Goal: Task Accomplishment & Management: Use online tool/utility

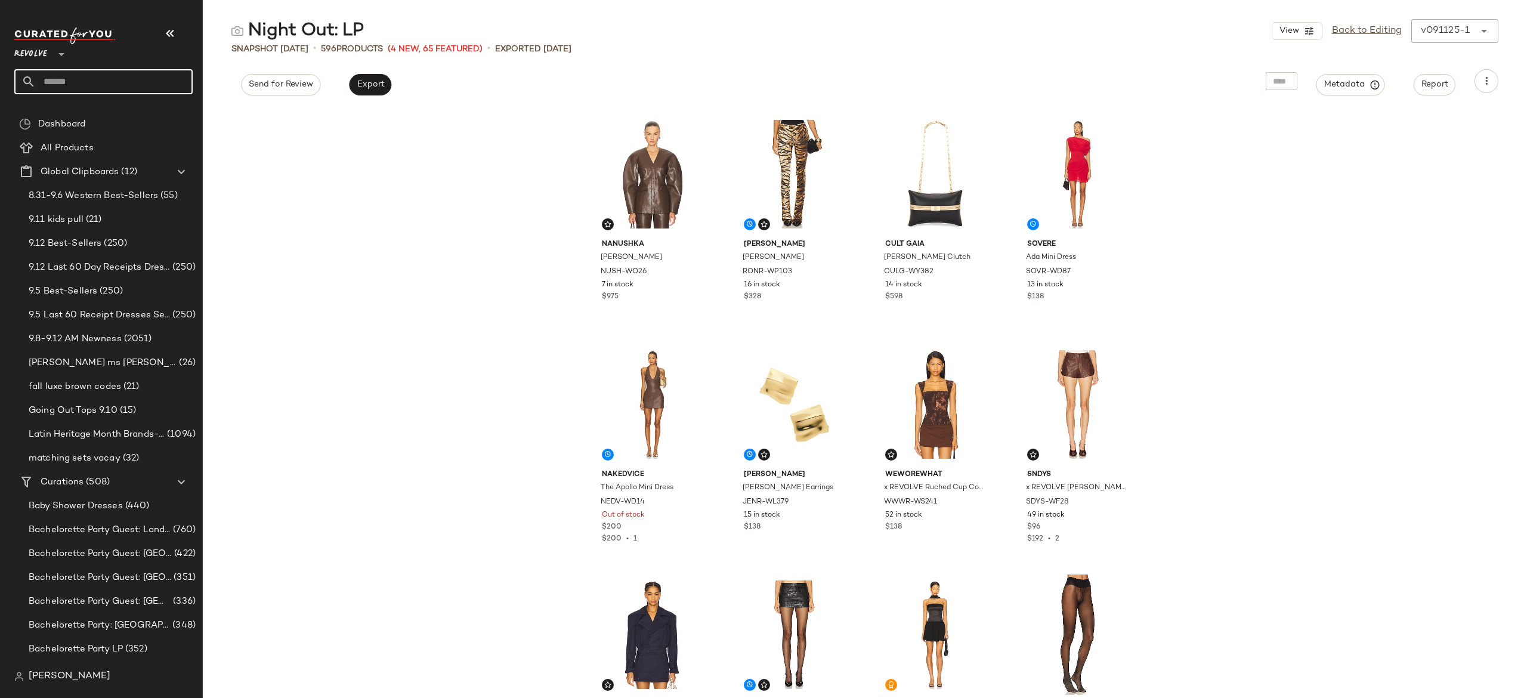
click at [184, 74] on input "text" at bounding box center [114, 81] width 157 height 25
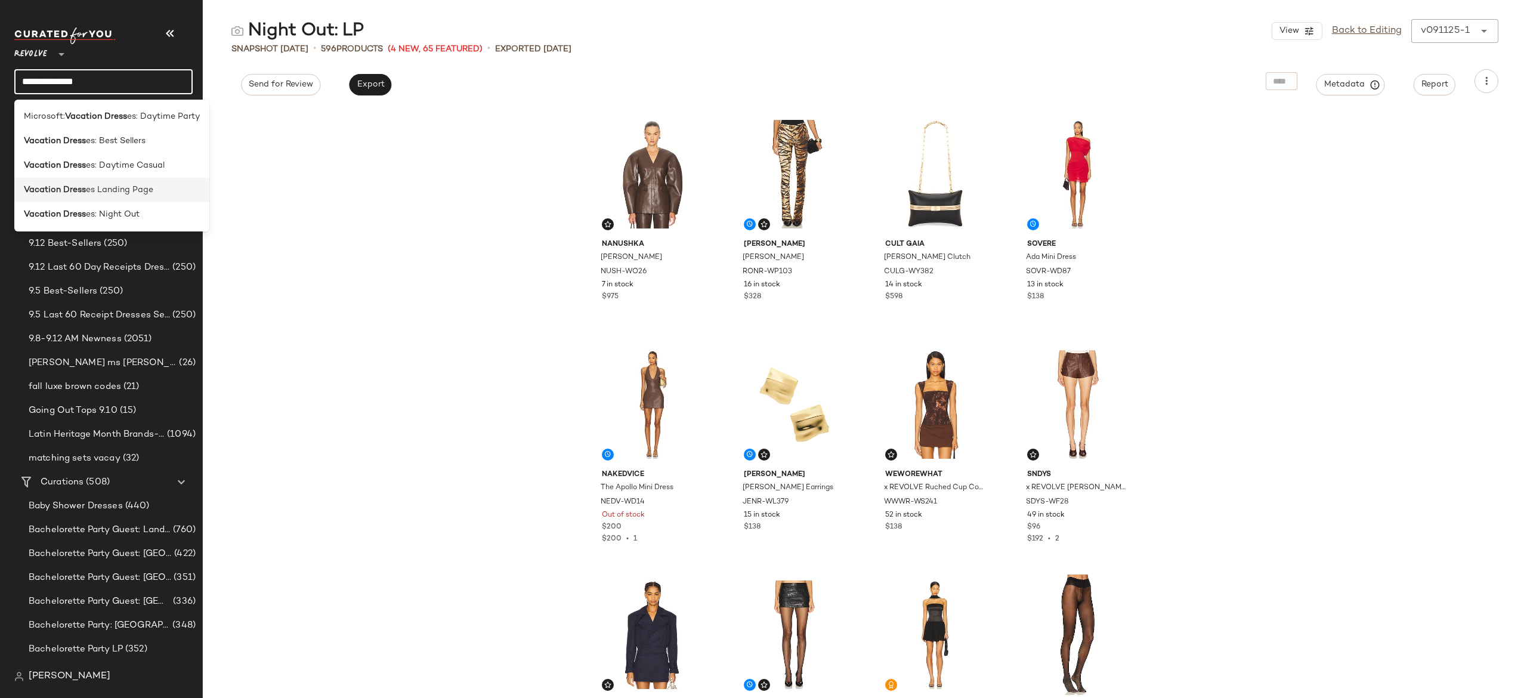
type input "**********"
click at [125, 187] on span "es Landing Page" at bounding box center [119, 190] width 67 height 13
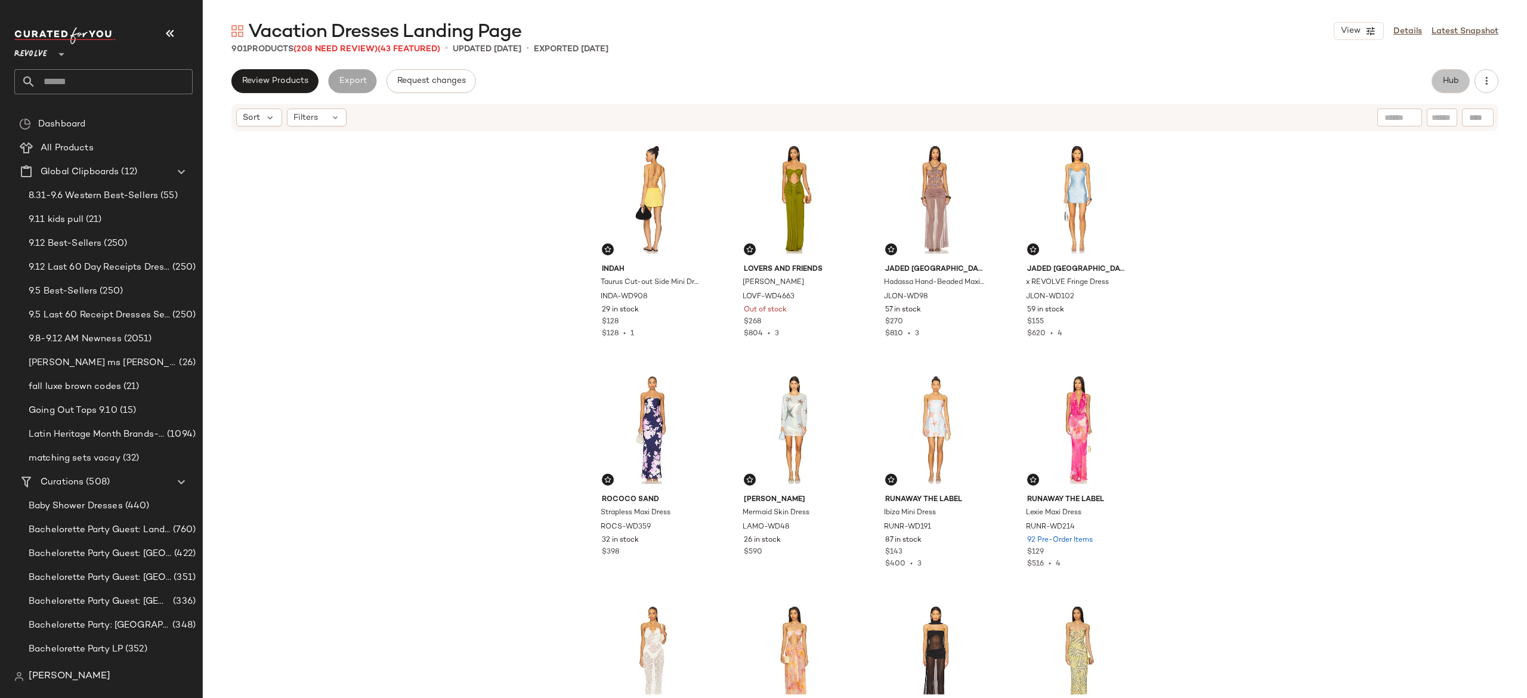
click at [1451, 85] on span "Hub" at bounding box center [1450, 81] width 17 height 10
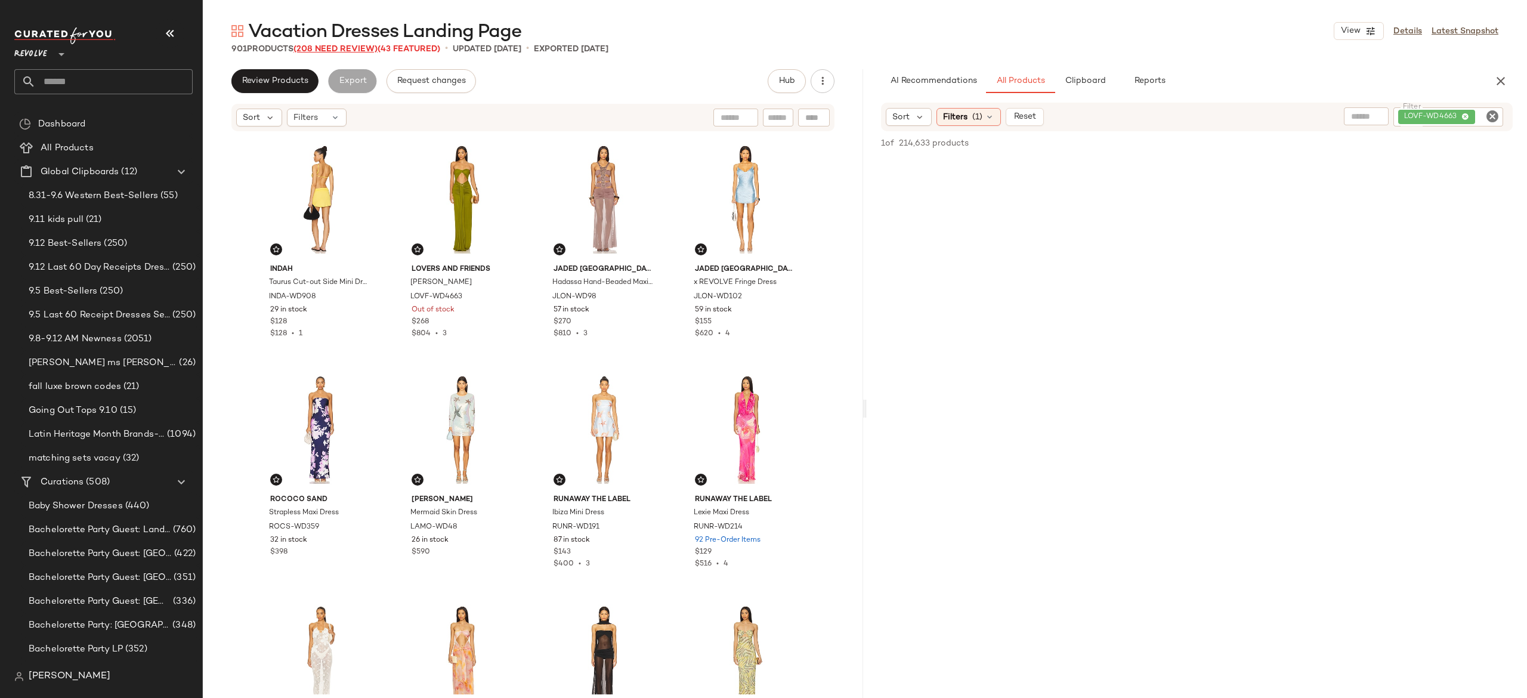
click at [368, 49] on span "(208 Need Review)" at bounding box center [335, 49] width 84 height 9
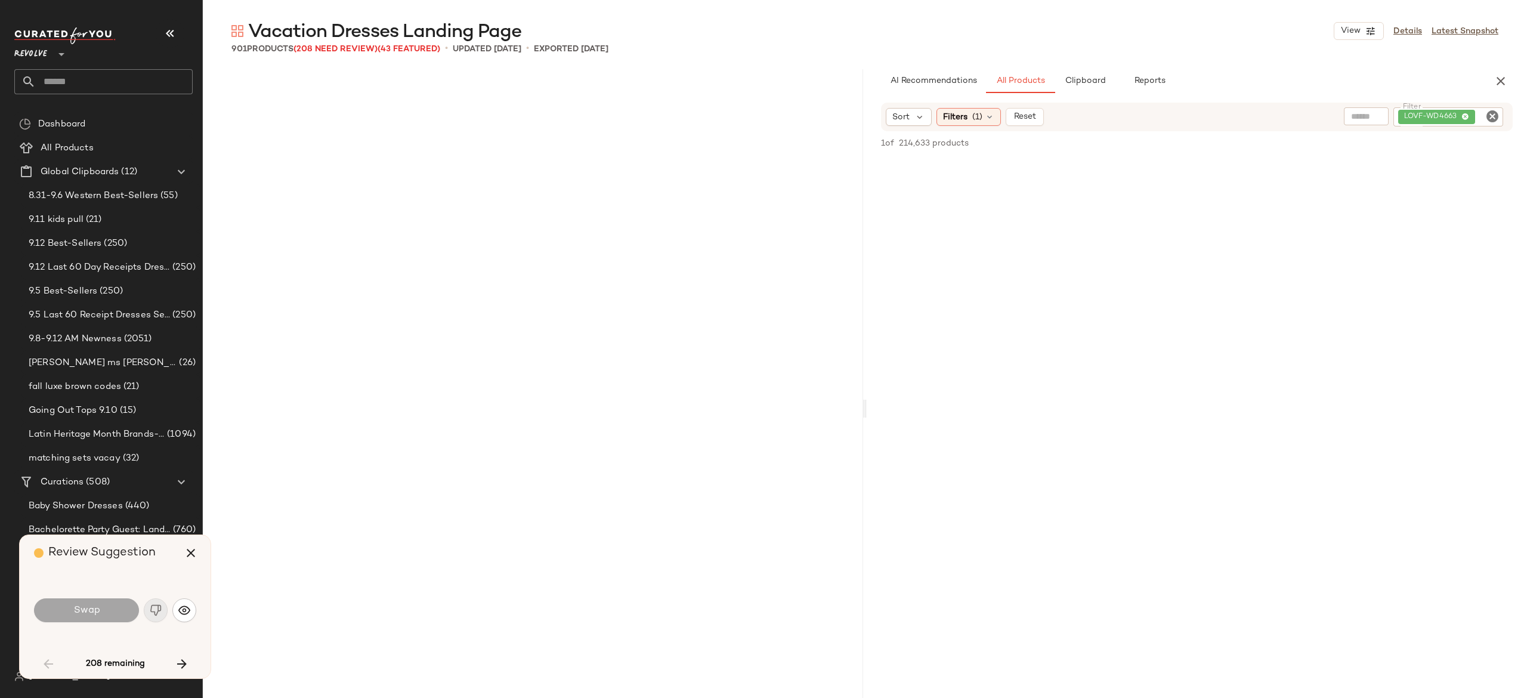
scroll to position [1151, 0]
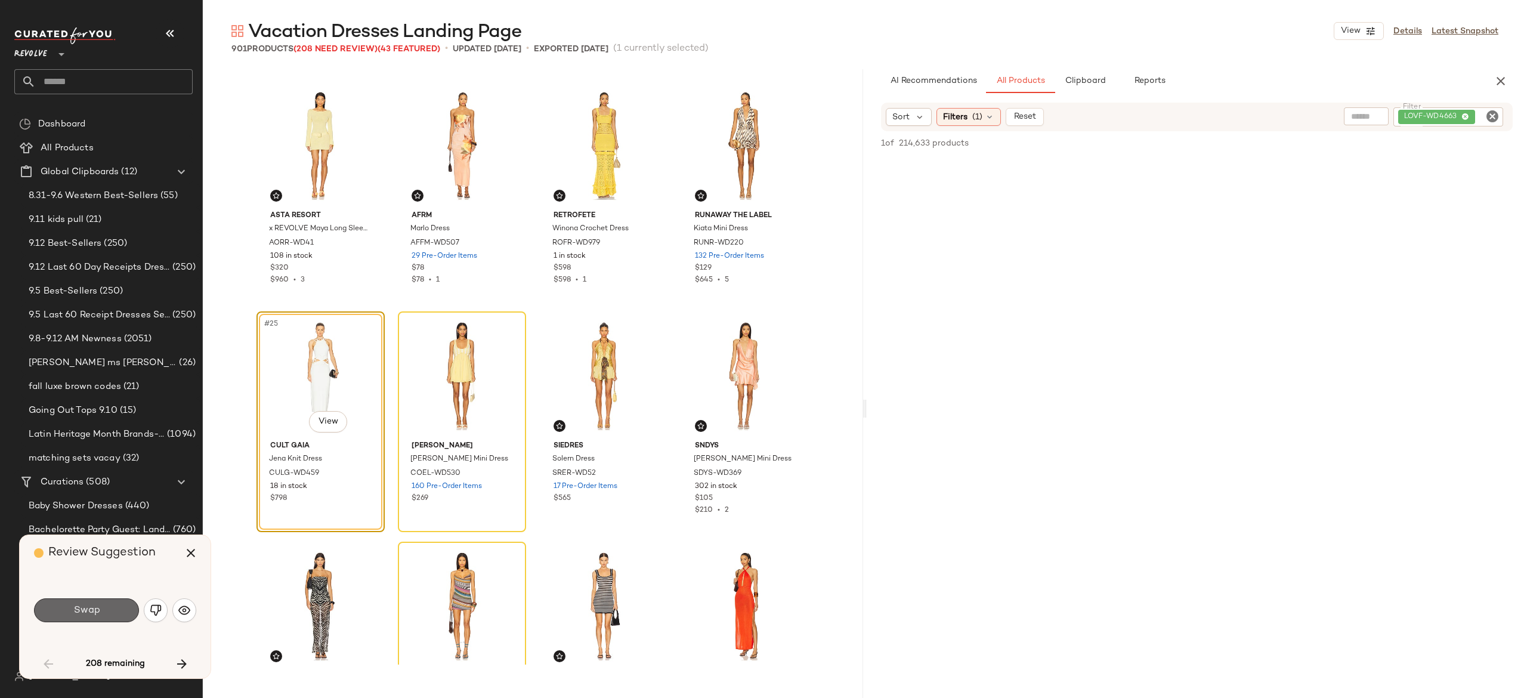
click at [129, 613] on button "Swap" at bounding box center [86, 610] width 105 height 24
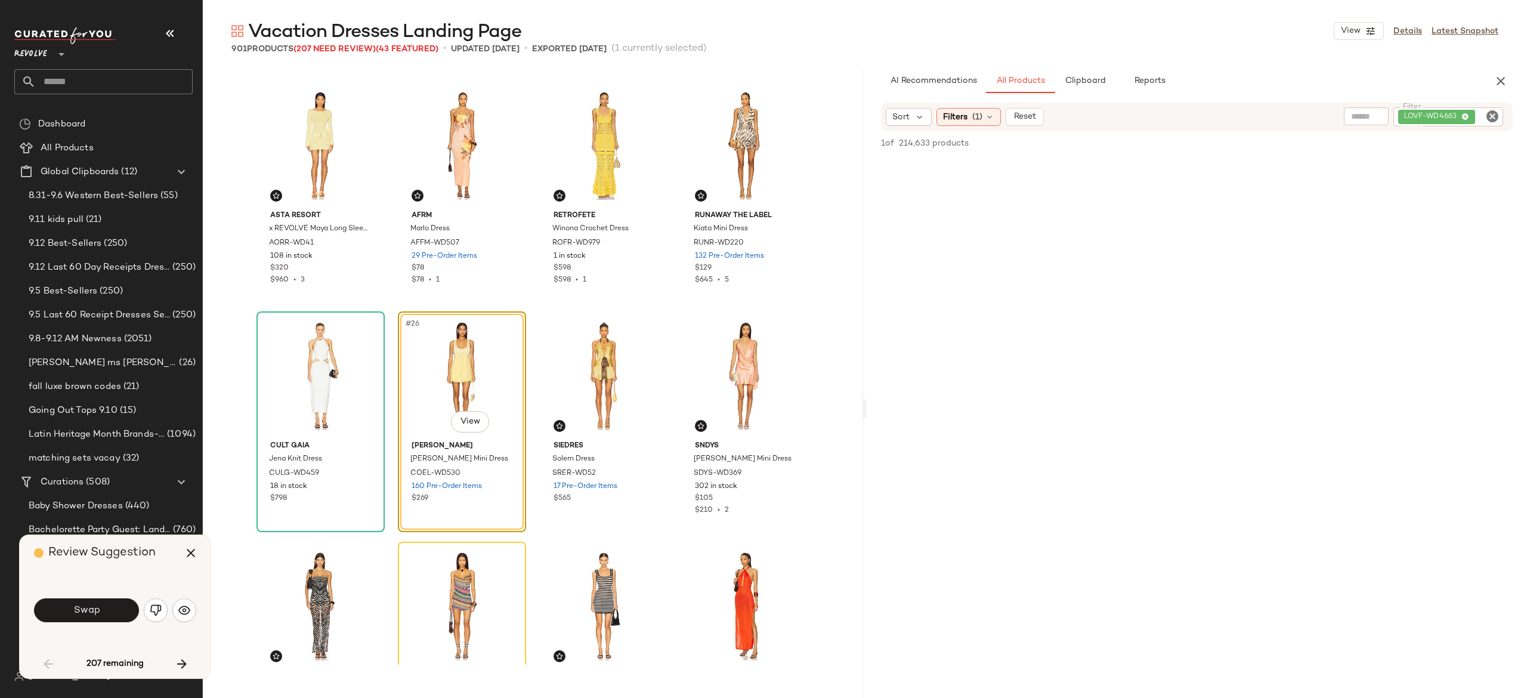
click at [134, 663] on span "207 remaining" at bounding box center [114, 663] width 57 height 11
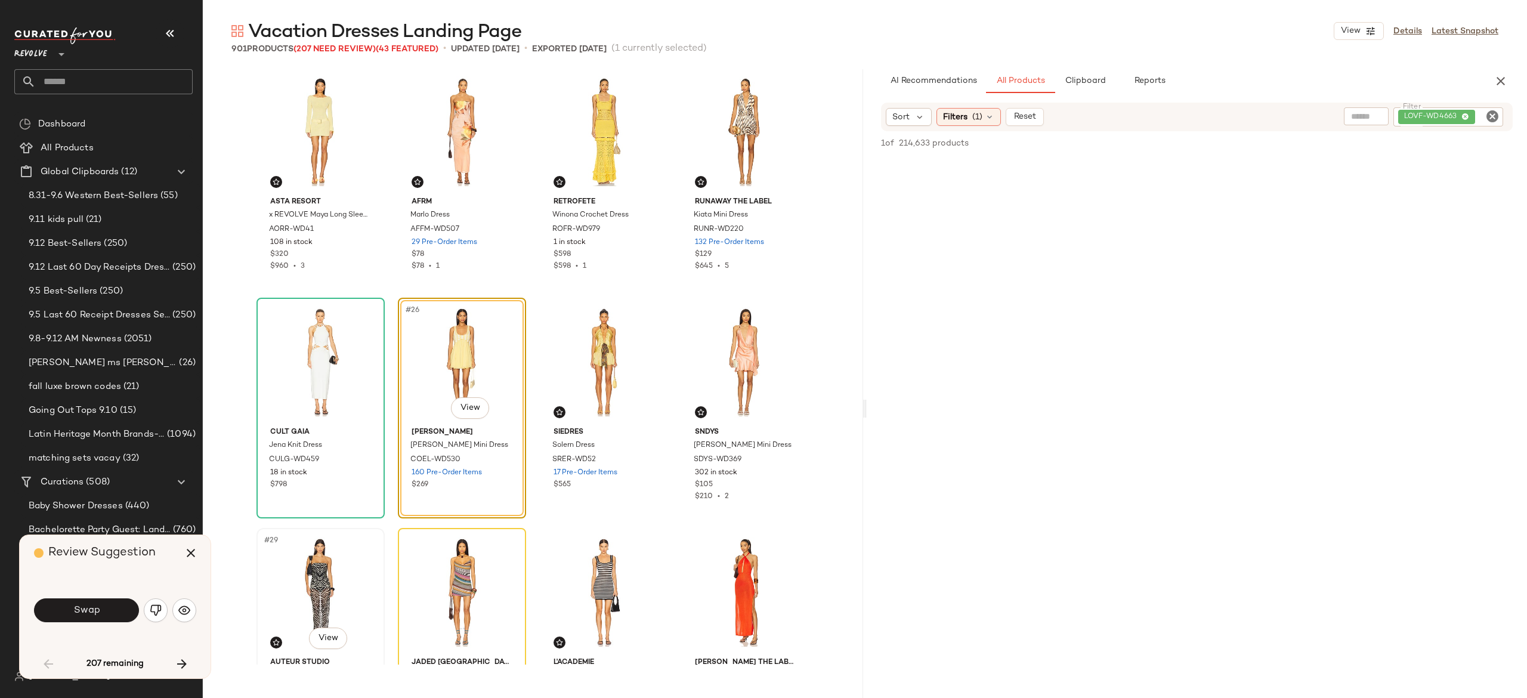
scroll to position [1167, 0]
click at [149, 612] on button "button" at bounding box center [156, 610] width 24 height 24
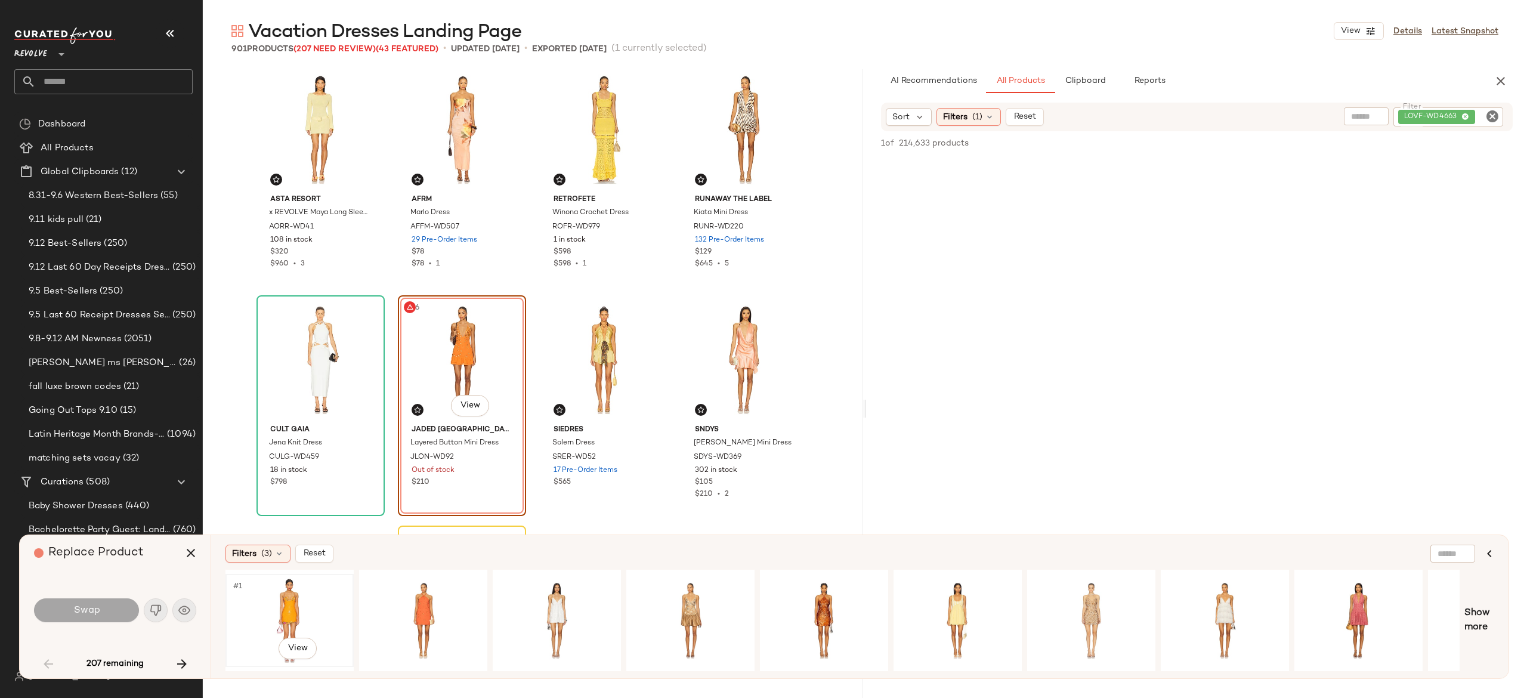
click at [280, 608] on div "#1 View" at bounding box center [290, 620] width 120 height 85
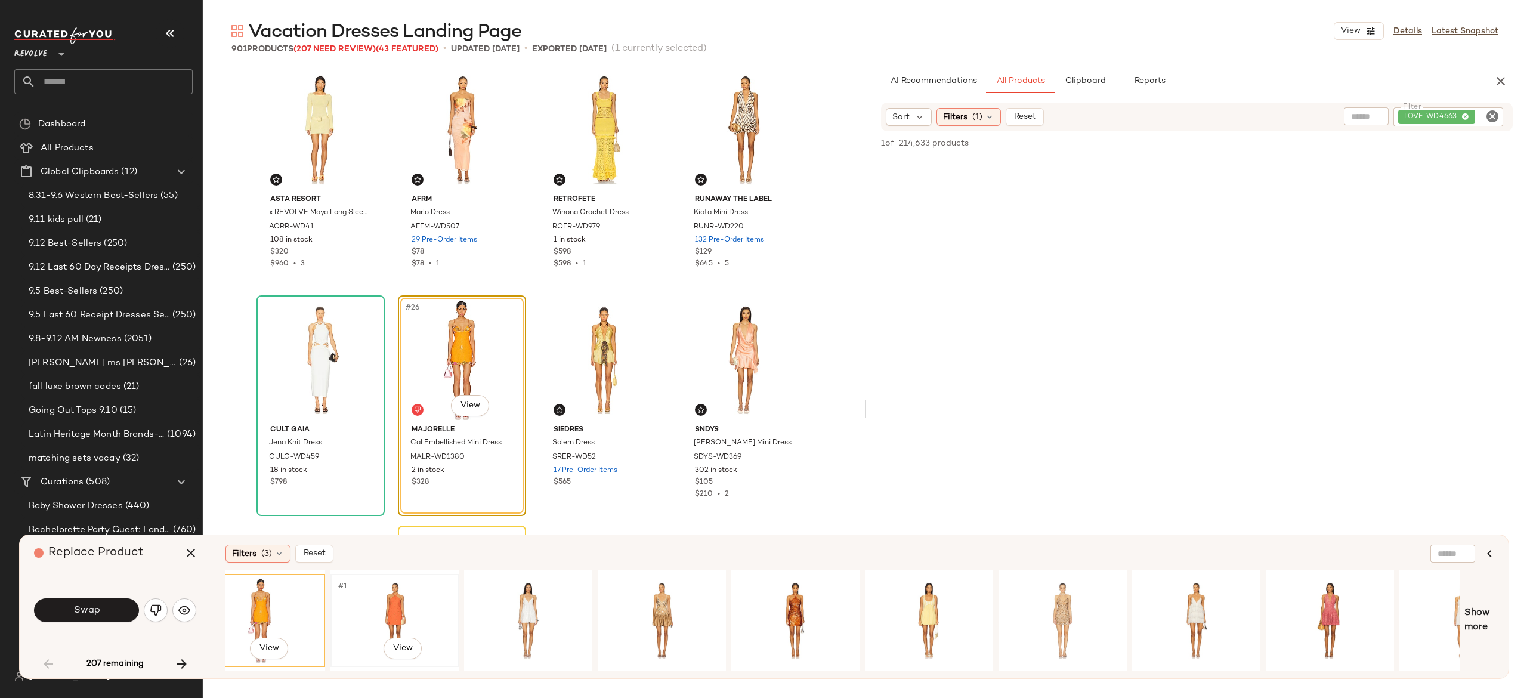
scroll to position [0, 1]
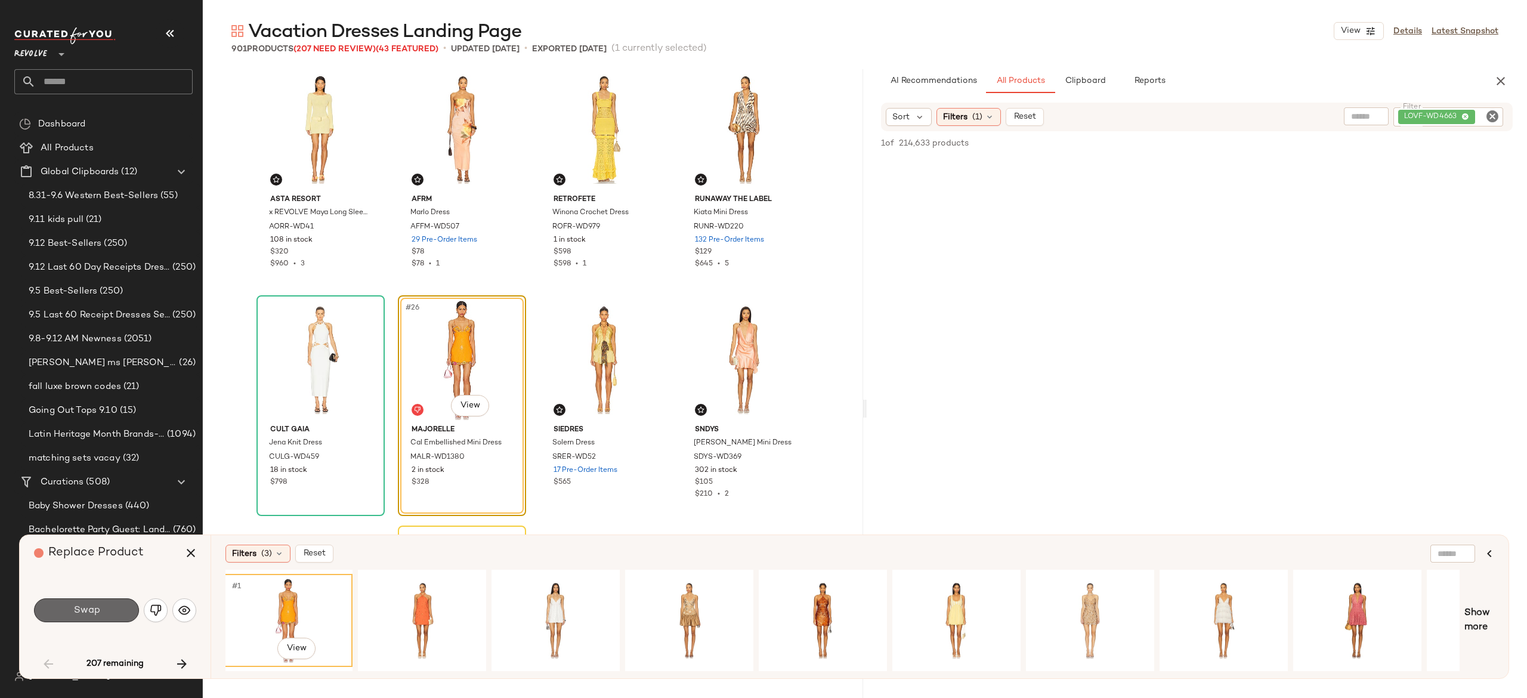
click at [122, 608] on button "Swap" at bounding box center [86, 610] width 105 height 24
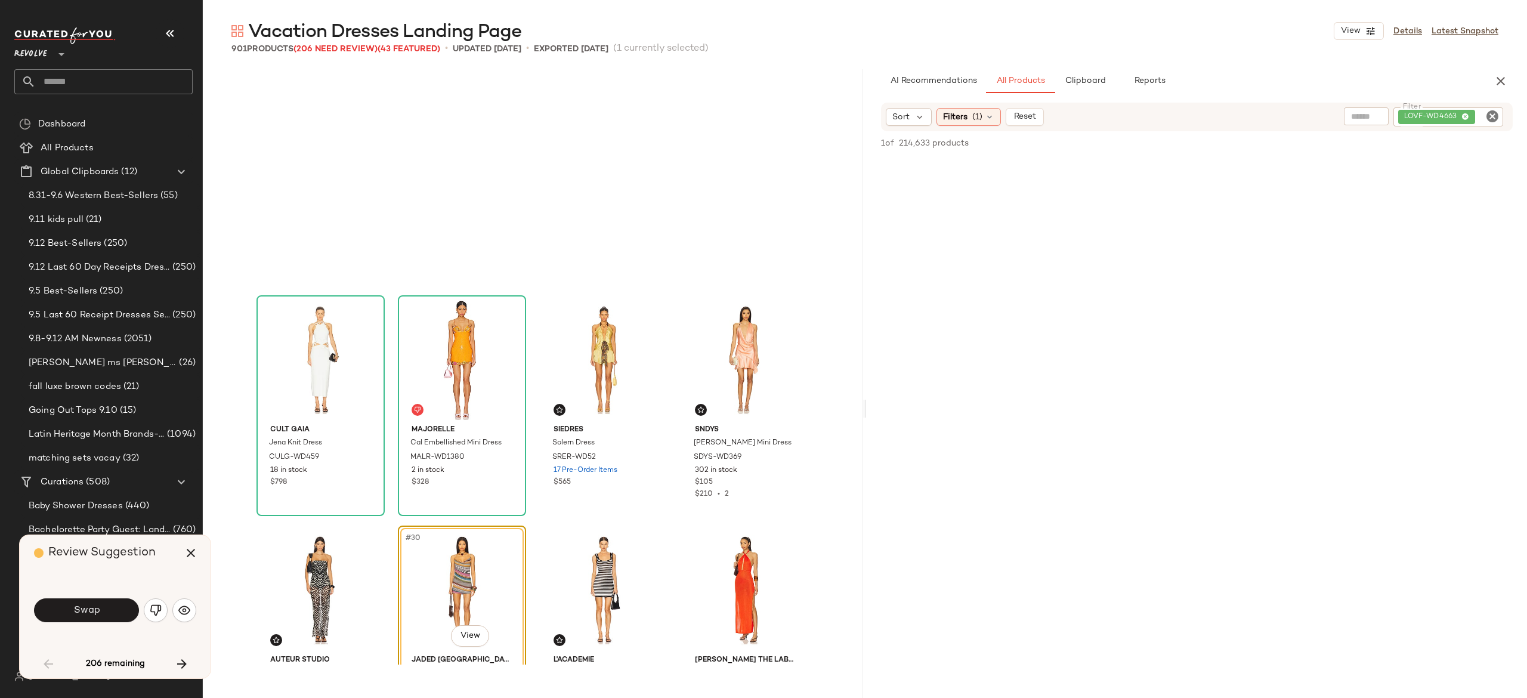
scroll to position [1381, 0]
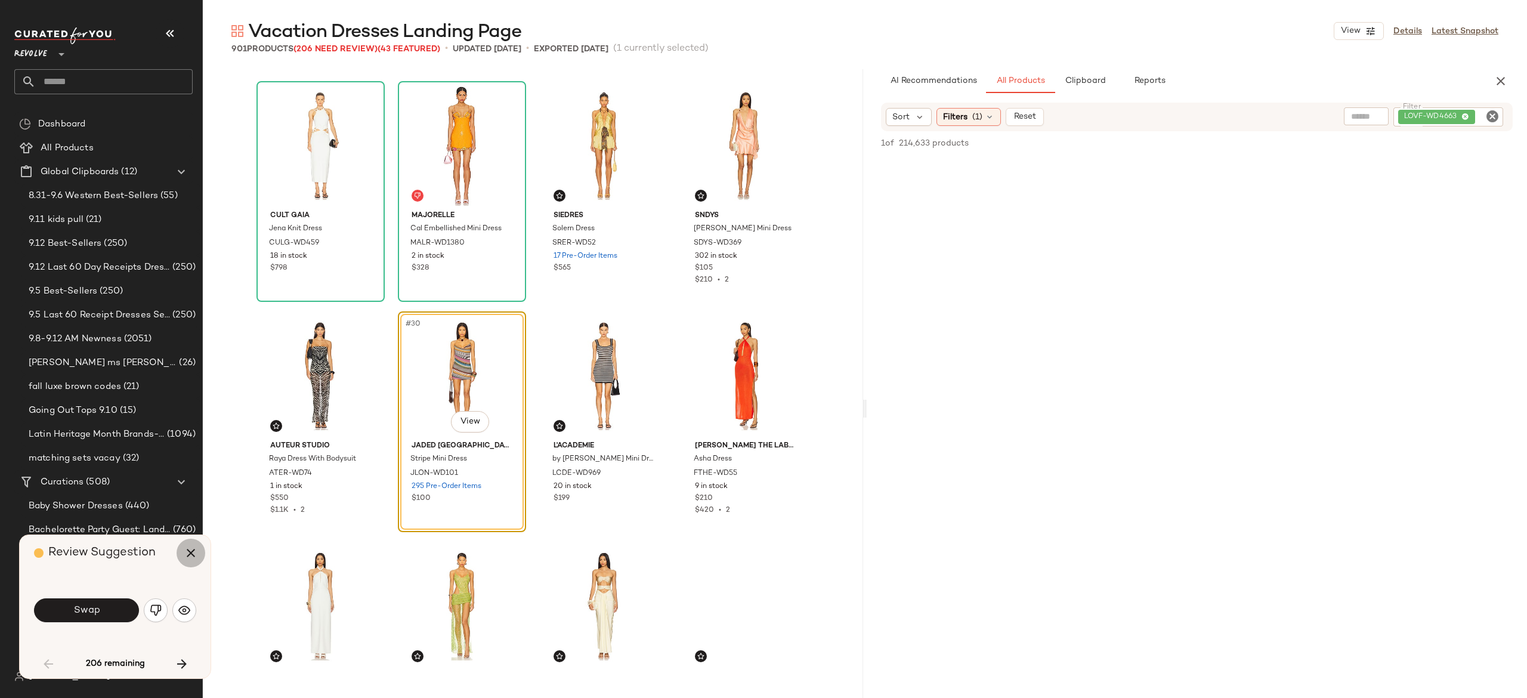
click at [199, 553] on button "button" at bounding box center [191, 553] width 29 height 29
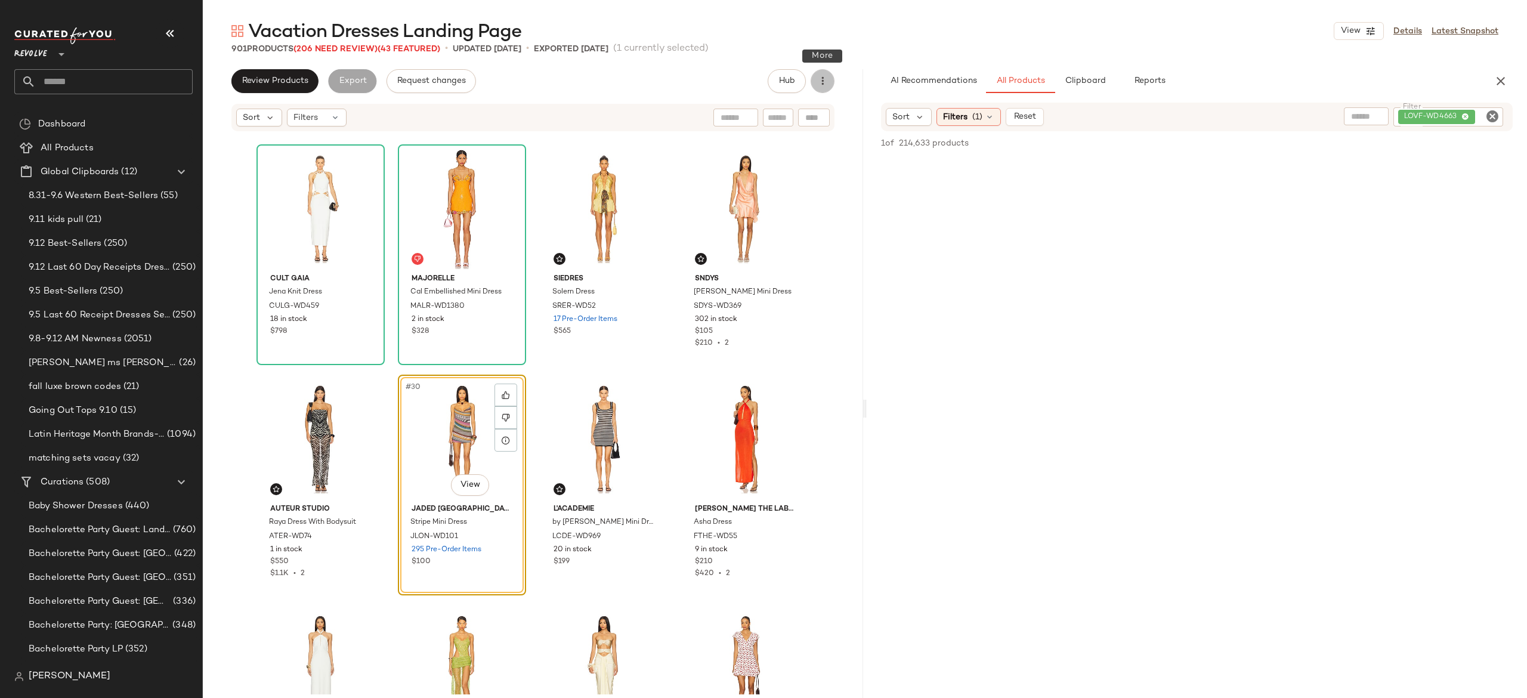
click at [818, 85] on icon "button" at bounding box center [823, 81] width 12 height 12
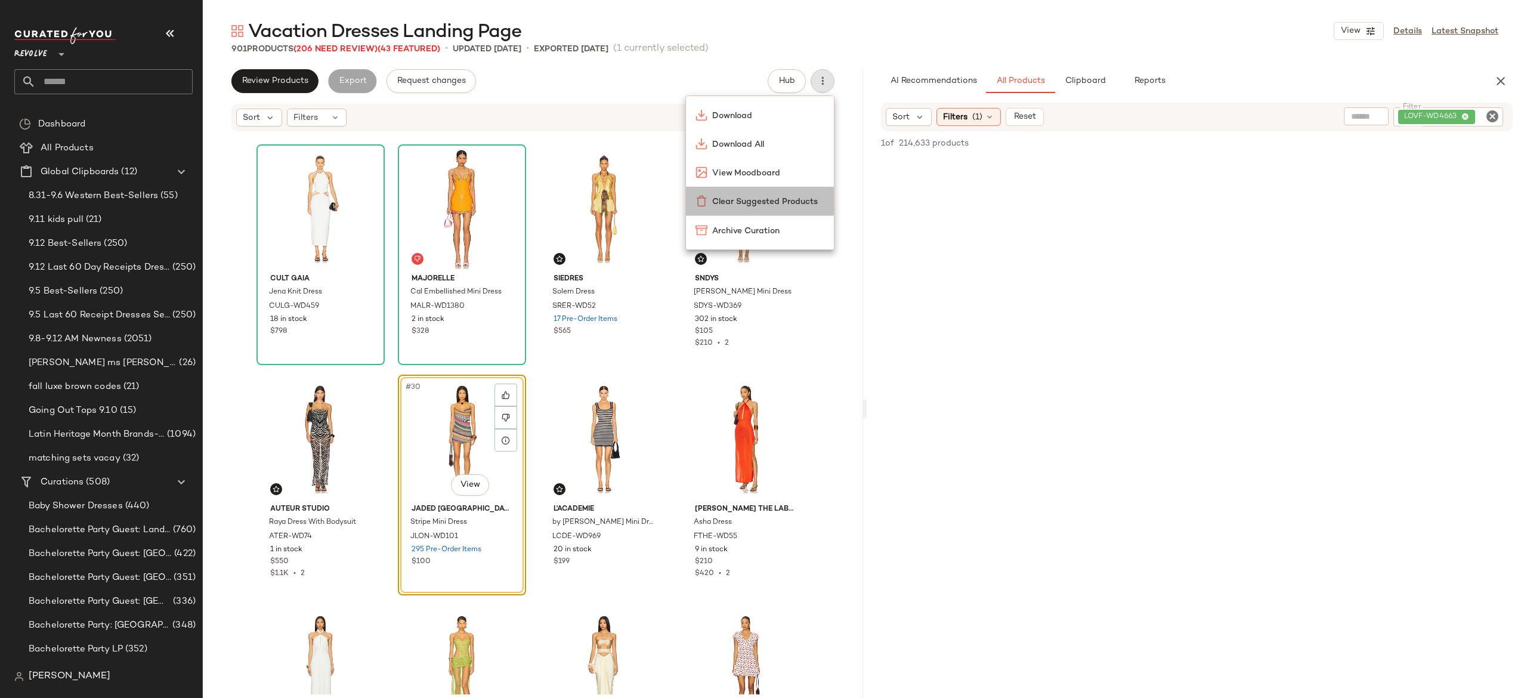
click at [778, 198] on span "Clear Suggested Products" at bounding box center [768, 202] width 112 height 13
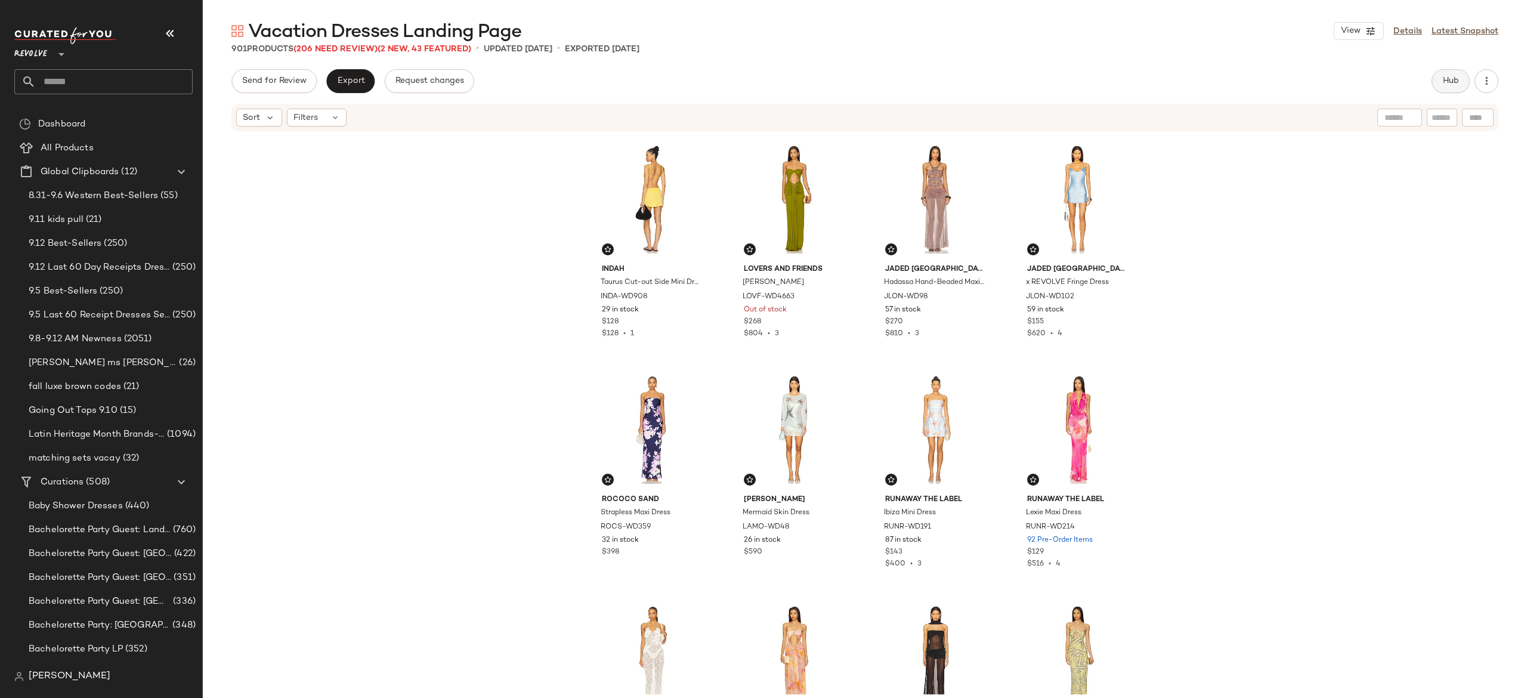
click at [1446, 76] on span "Hub" at bounding box center [1450, 81] width 17 height 10
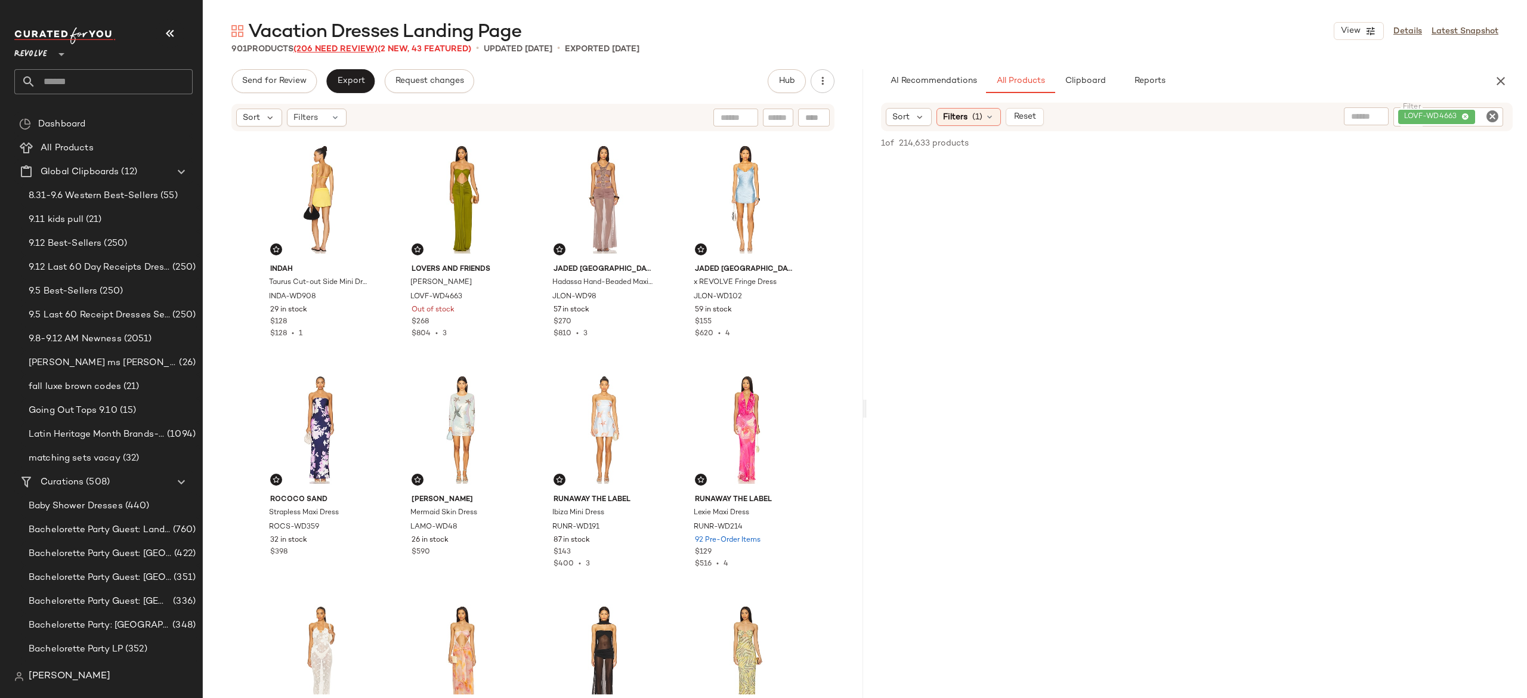
click at [361, 50] on span "(206 Need Review)" at bounding box center [335, 49] width 84 height 9
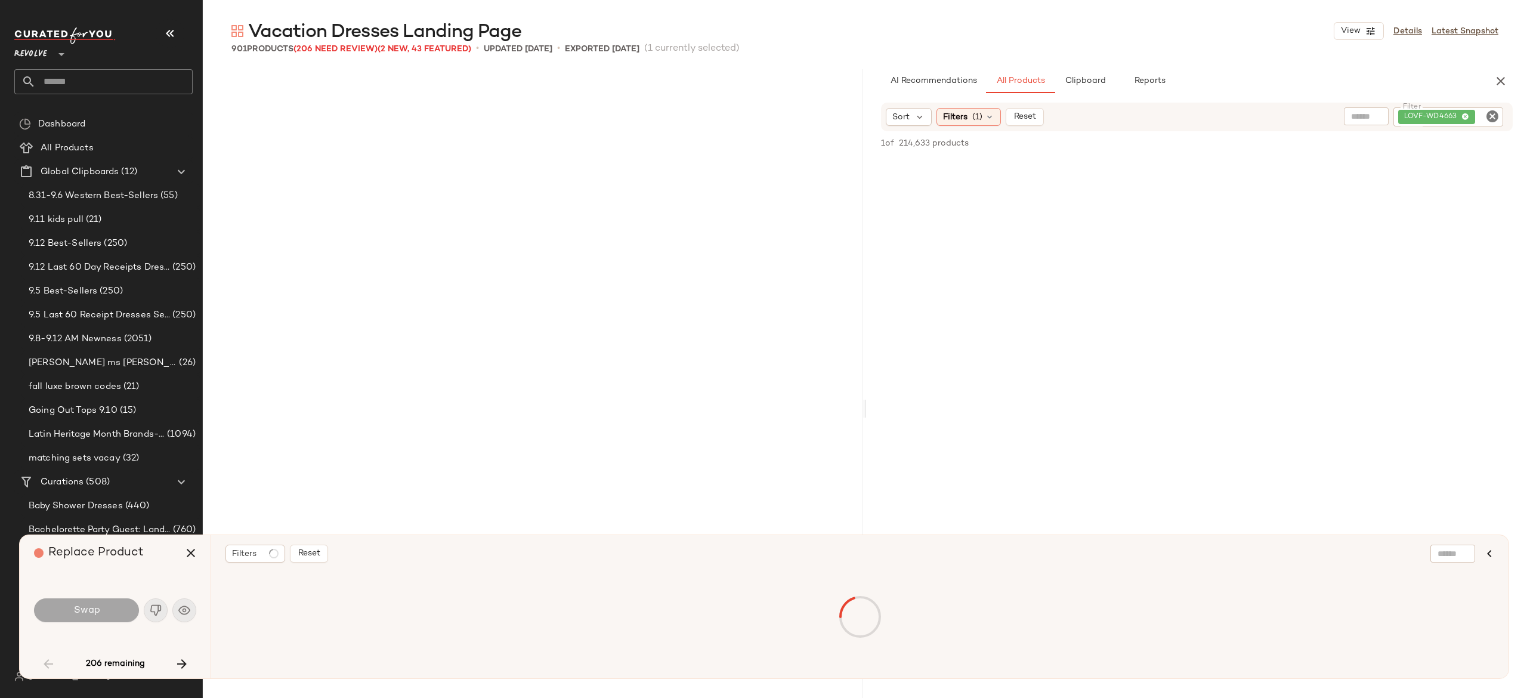
scroll to position [1381, 0]
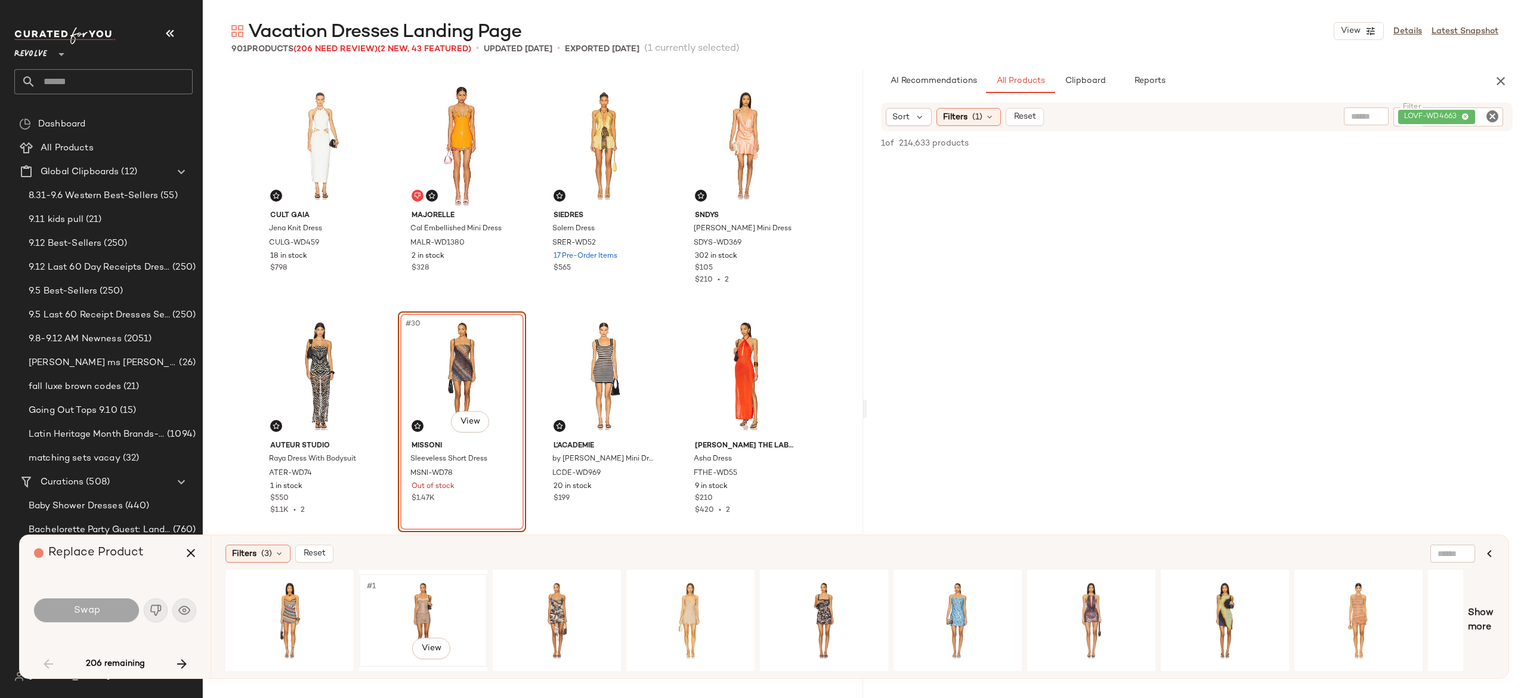
click at [416, 601] on div "#1 View" at bounding box center [423, 620] width 120 height 85
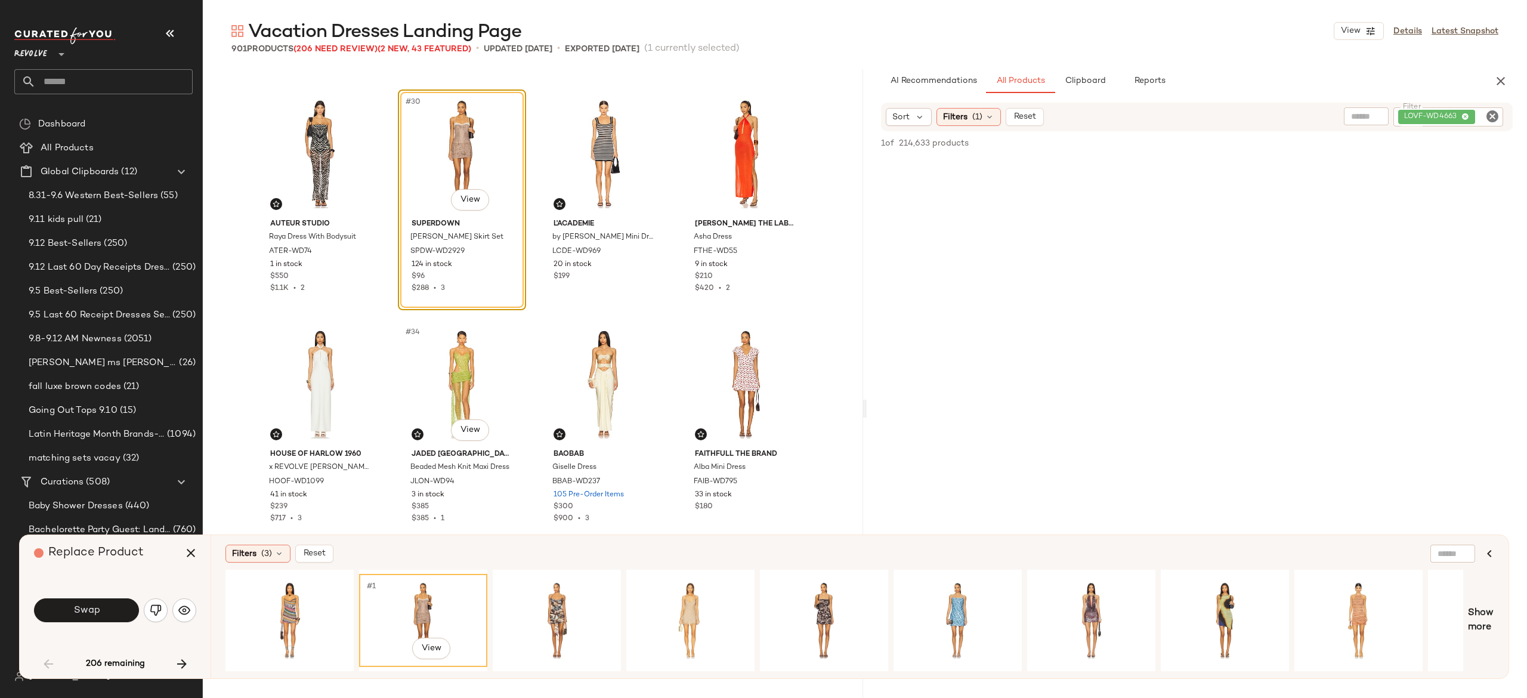
scroll to position [1608, 0]
click at [695, 598] on div "#1 View" at bounding box center [690, 620] width 120 height 85
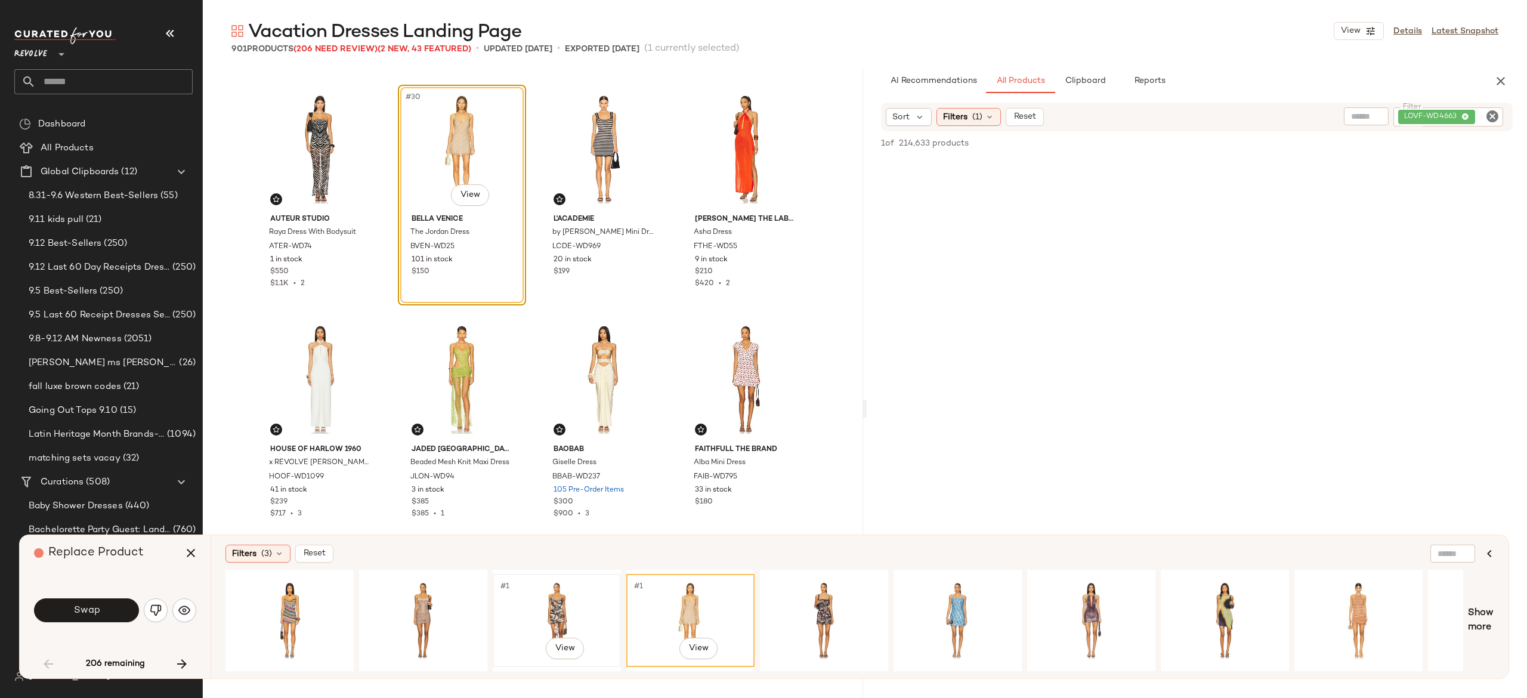
click at [565, 605] on div "#1 View" at bounding box center [557, 620] width 120 height 85
click at [294, 606] on div "#1 View" at bounding box center [290, 620] width 120 height 85
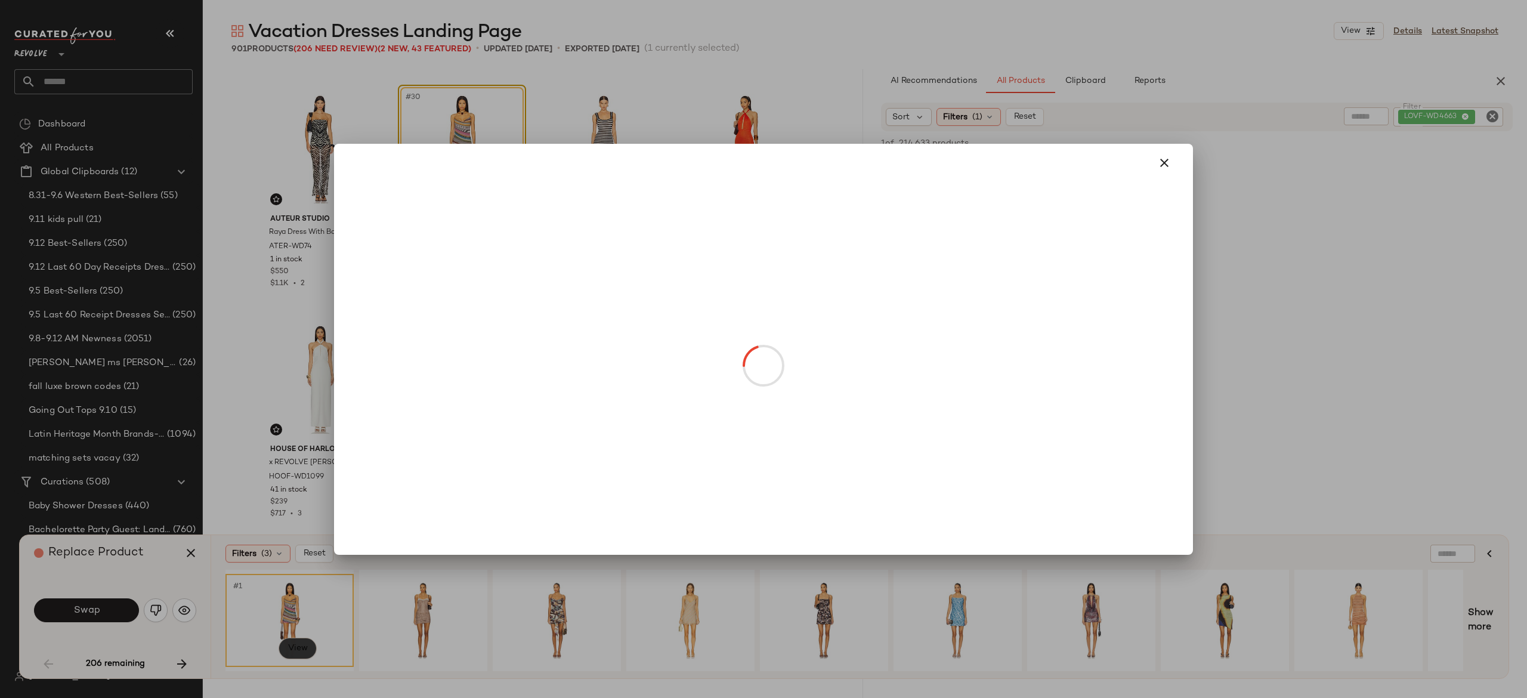
click at [299, 638] on body "Revolve ** Dashboard All Products Global Clipboards (12) 8.31-9.6 Western Best-…" at bounding box center [763, 349] width 1527 height 698
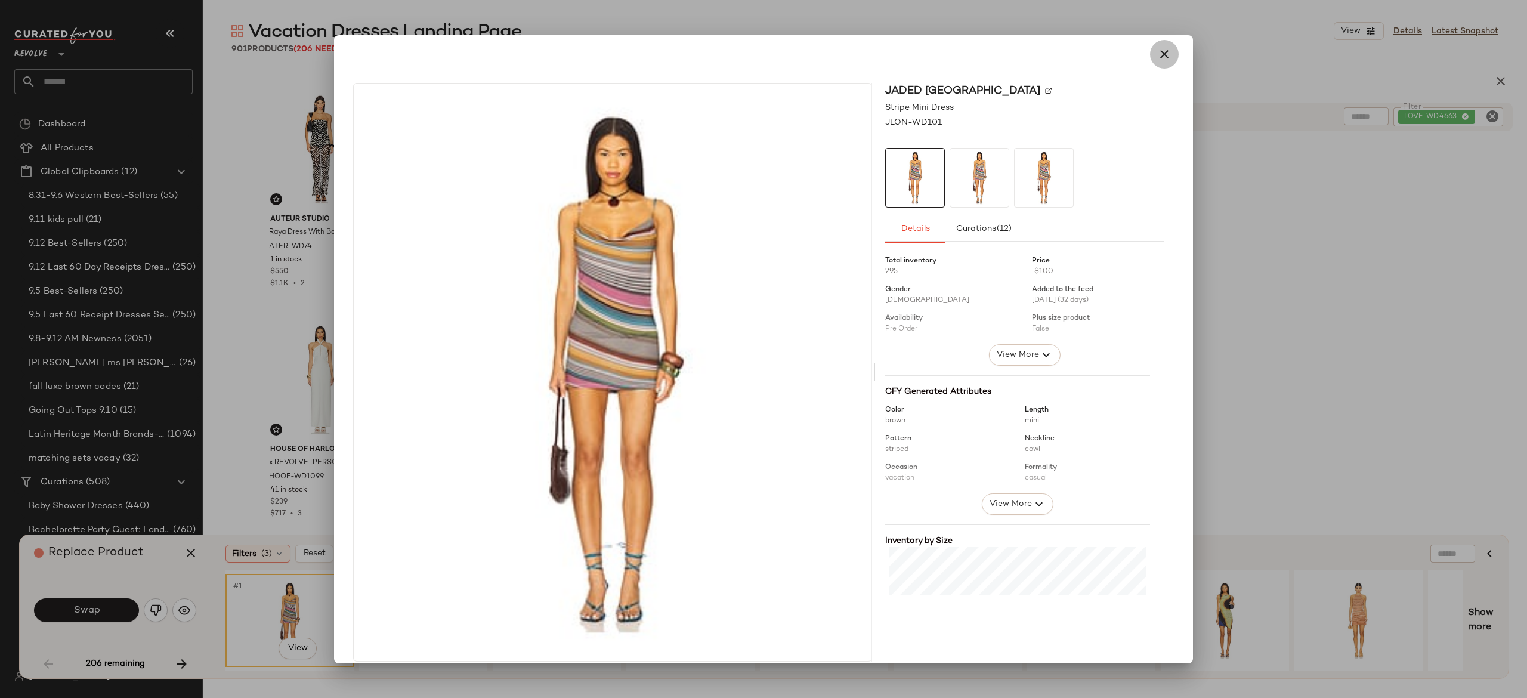
click at [1157, 52] on icon "button" at bounding box center [1164, 54] width 14 height 14
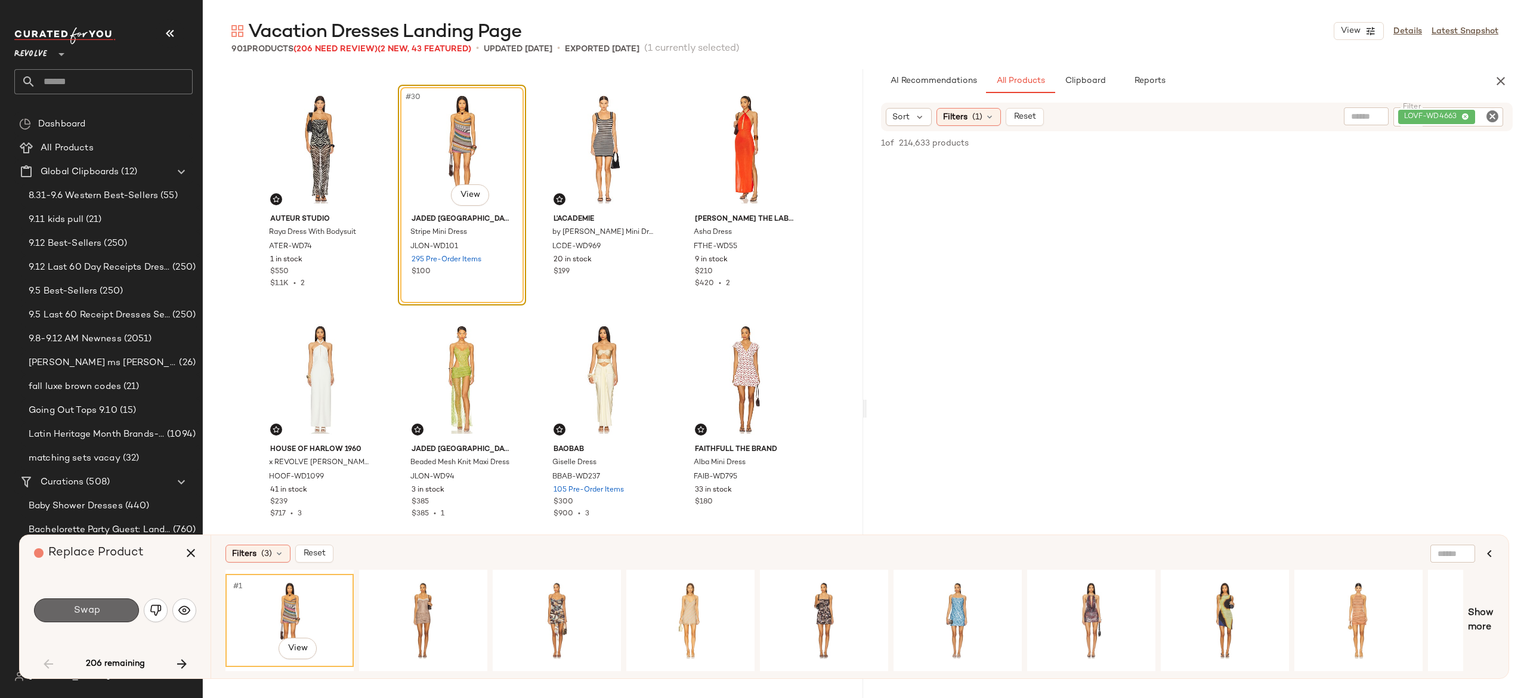
click at [119, 615] on button "Swap" at bounding box center [86, 610] width 105 height 24
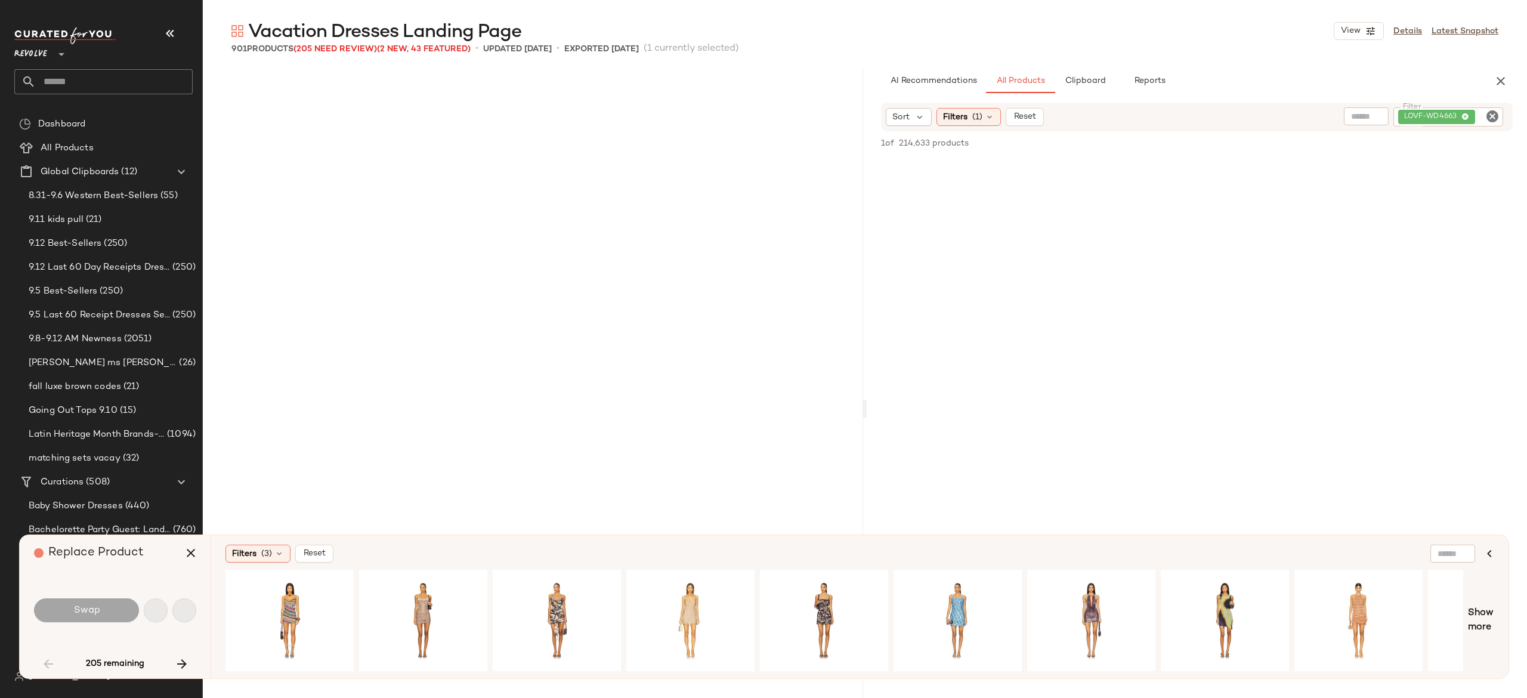
scroll to position [2072, 0]
